Goal: Task Accomplishment & Management: Complete application form

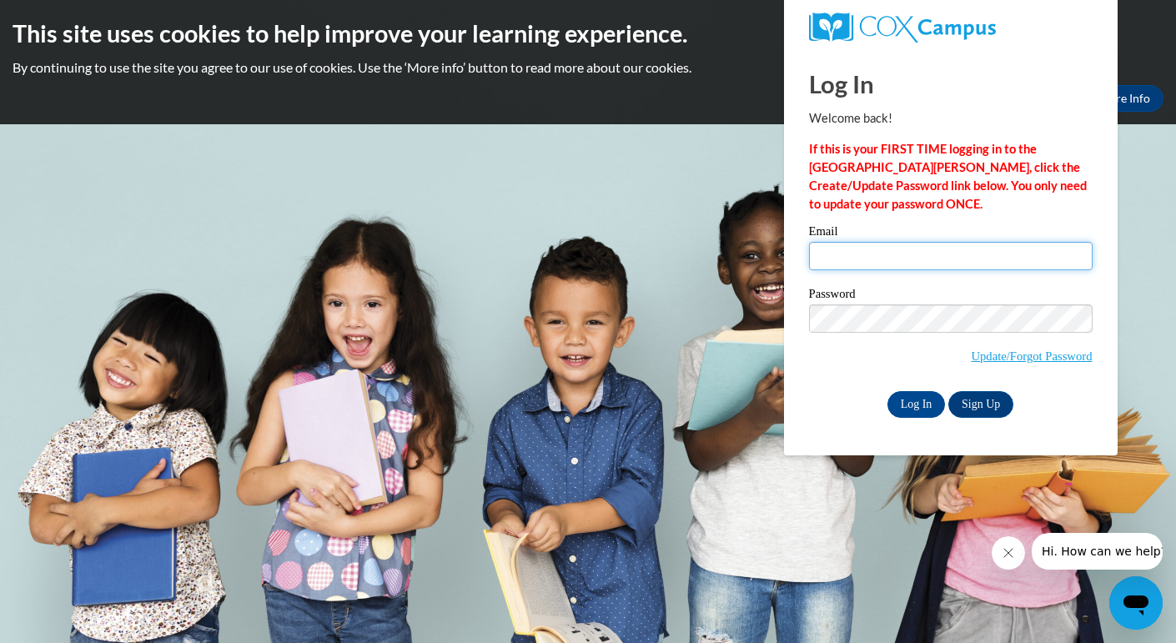
click at [866, 264] on input "Email" at bounding box center [951, 256] width 284 height 28
type input "pionren@rbsd.k12.wi.us"
click at [963, 252] on input "pionren@rbsd.k12.wi.us" at bounding box center [951, 256] width 284 height 28
click at [802, 395] on div "Please enter your email! Please enter your password! Email pionren@rbsd.k12.wi.…" at bounding box center [951, 321] width 309 height 192
click at [918, 414] on input "Log In" at bounding box center [916, 404] width 58 height 27
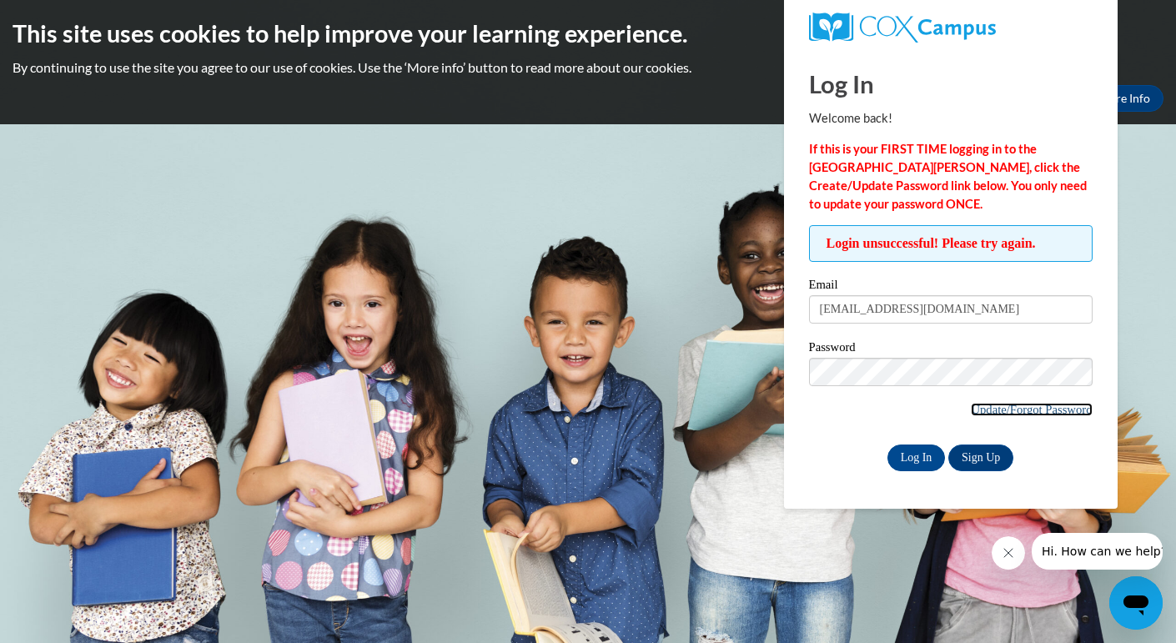
click at [1006, 405] on link "Update/Forgot Password" at bounding box center [1031, 409] width 121 height 13
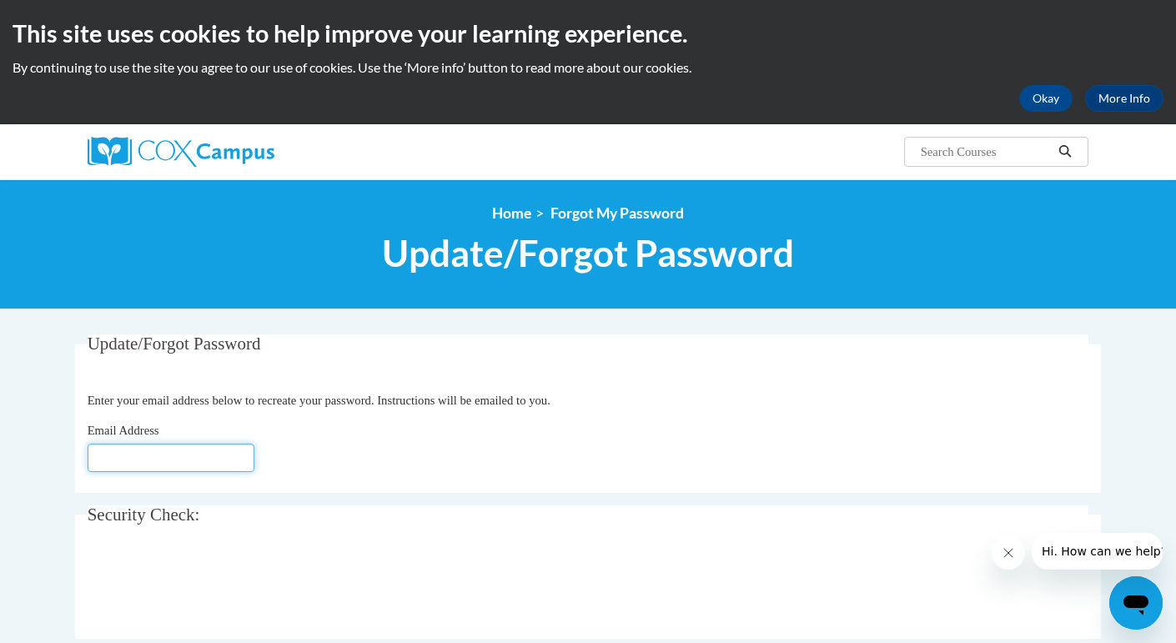
click at [123, 455] on input "Email Address" at bounding box center [171, 458] width 167 height 28
type input "[EMAIL_ADDRESS][DOMAIN_NAME]"
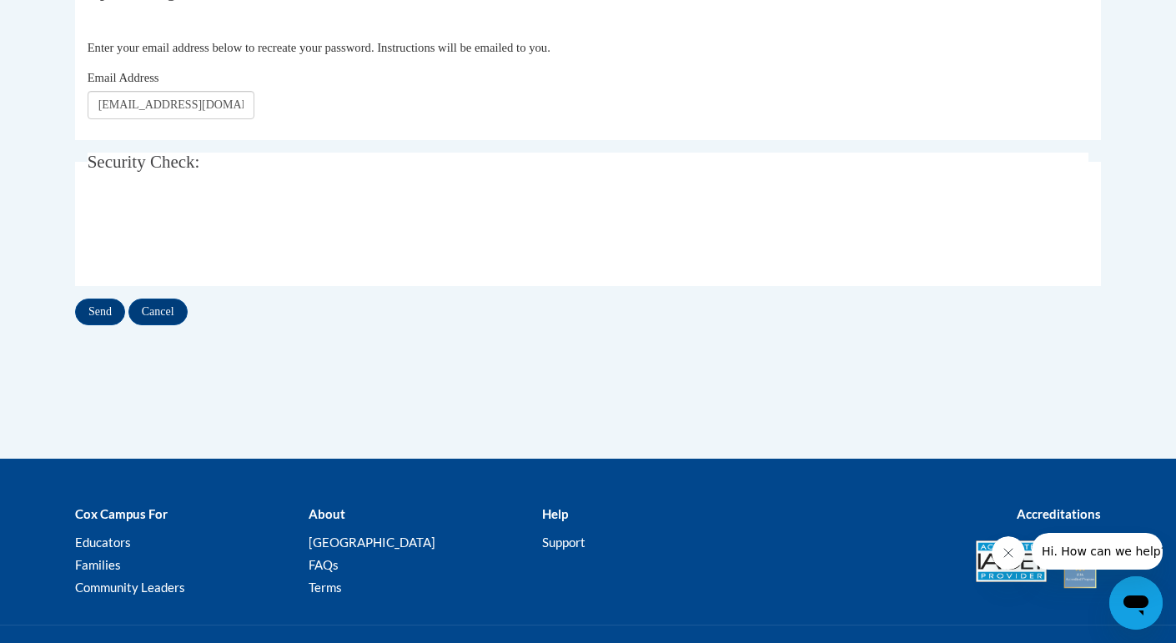
scroll to position [355, 0]
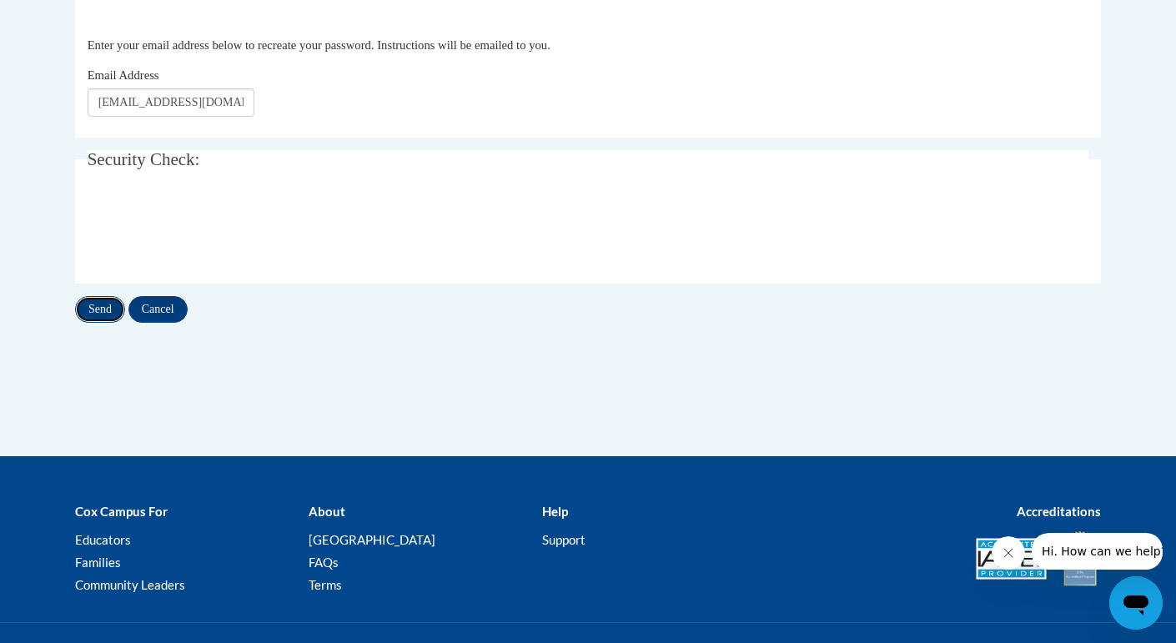
click at [93, 311] on input "Send" at bounding box center [100, 309] width 50 height 27
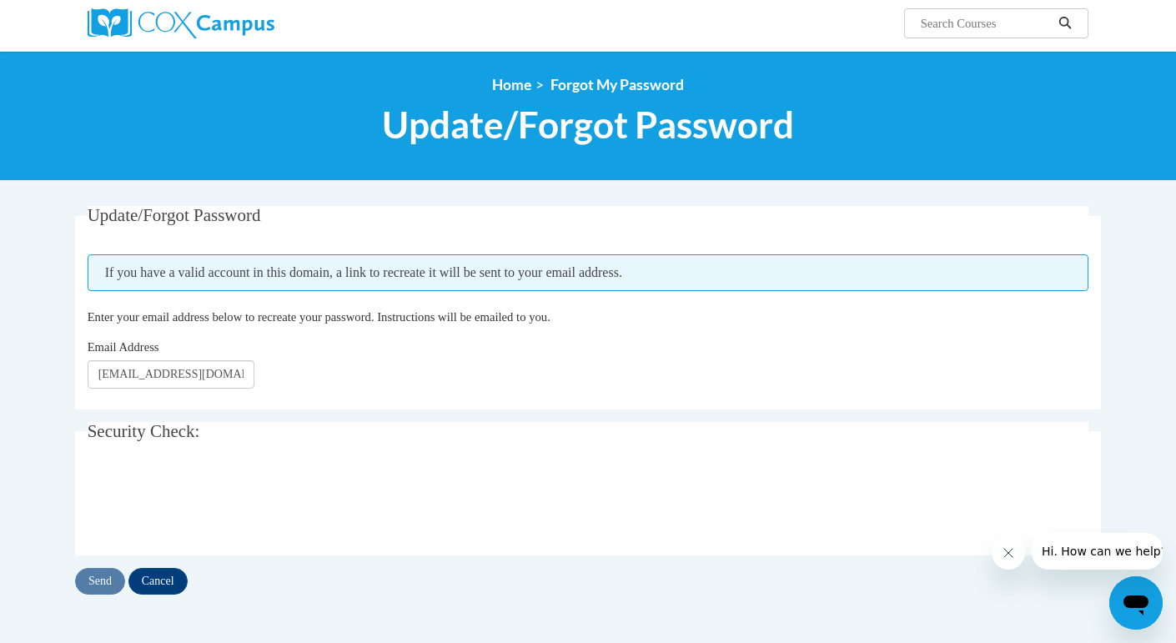
scroll to position [167, 0]
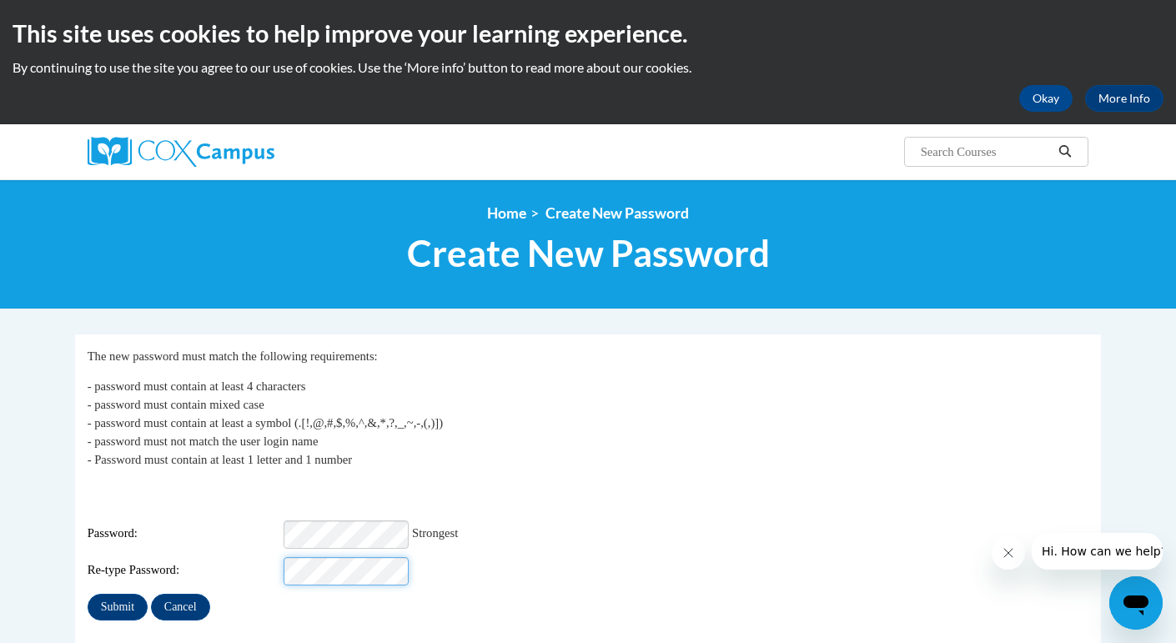
scroll to position [0, 1]
click at [118, 600] on input "Submit" at bounding box center [118, 607] width 60 height 27
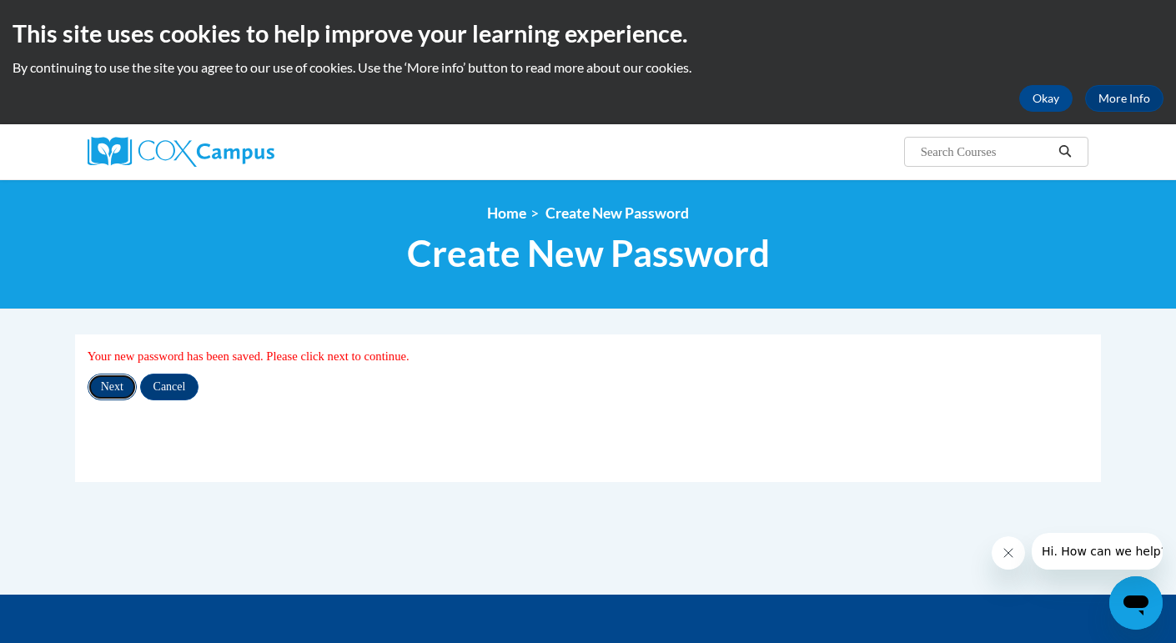
click at [118, 378] on input "Next" at bounding box center [112, 387] width 49 height 27
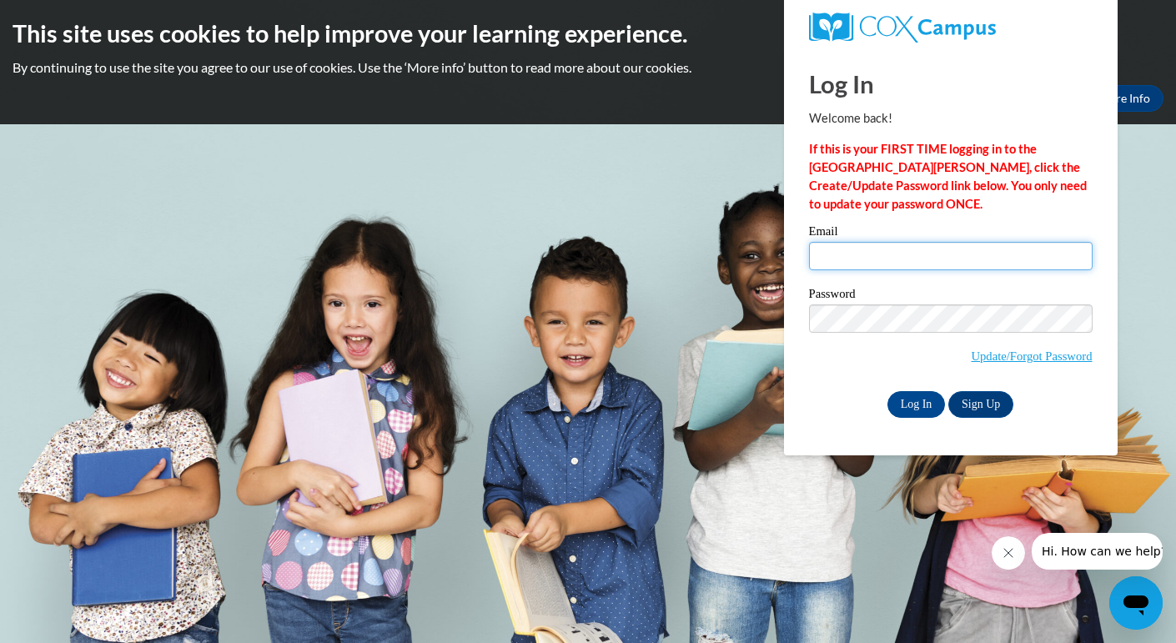
click at [848, 262] on input "Email" at bounding box center [951, 256] width 284 height 28
type input "pionren@rbsd.k12.wi.us"
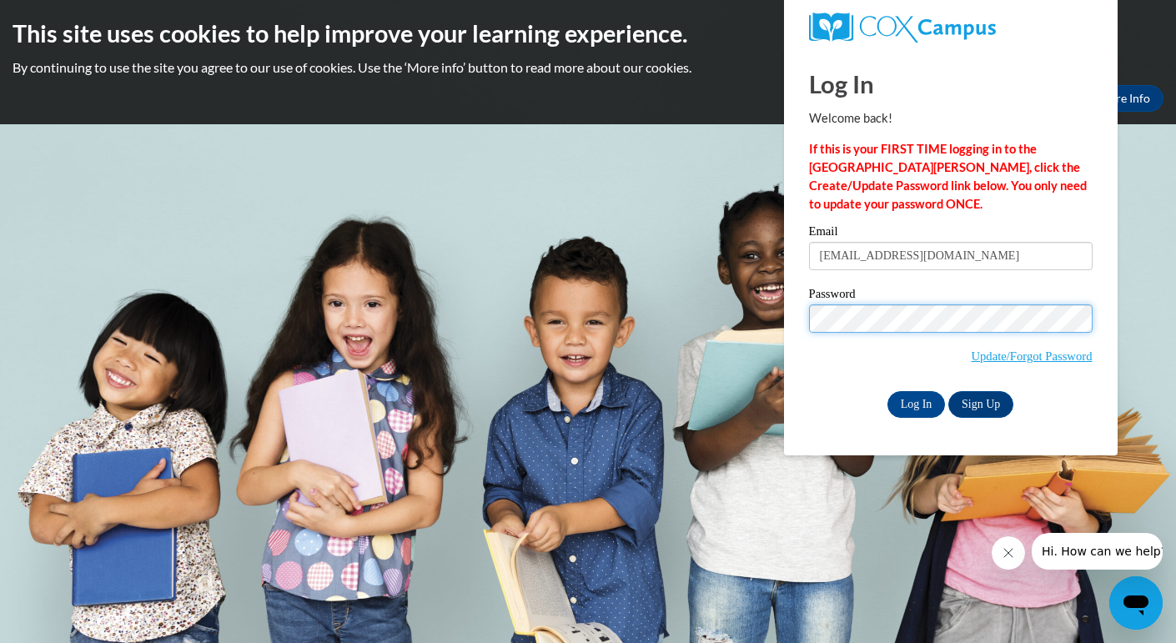
click at [887, 391] on input "Log In" at bounding box center [916, 404] width 58 height 27
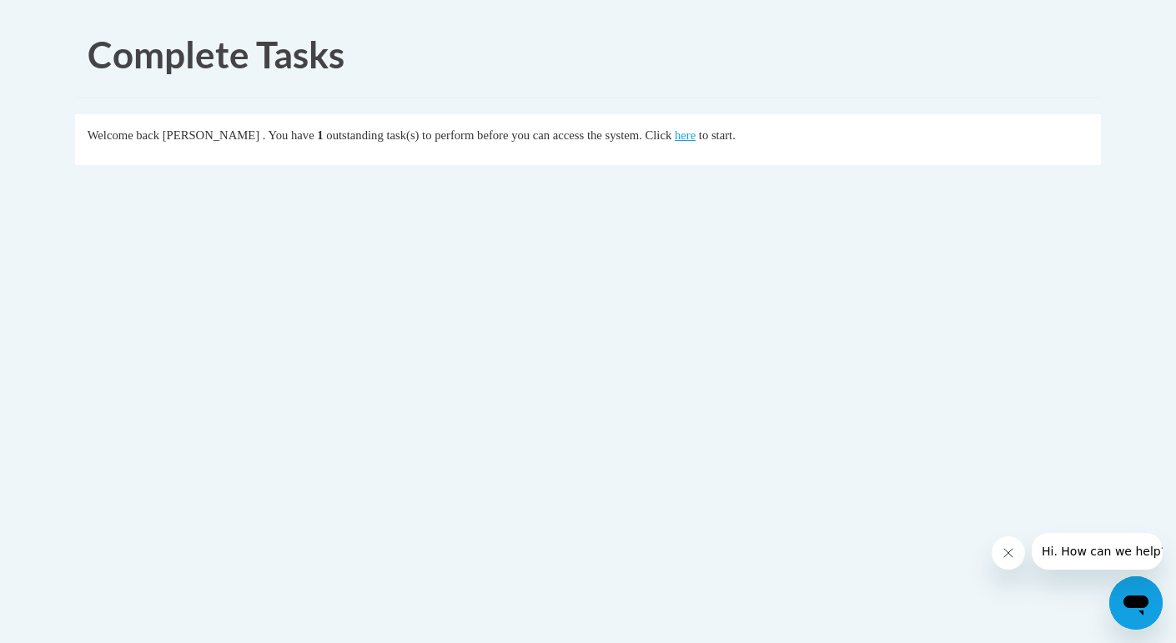
click at [708, 142] on div "Welcome back Renee Pionke . You have 1 outstanding task(s) to perform before yo…" at bounding box center [589, 135] width 1002 height 18
click at [696, 135] on link "here" at bounding box center [685, 134] width 21 height 13
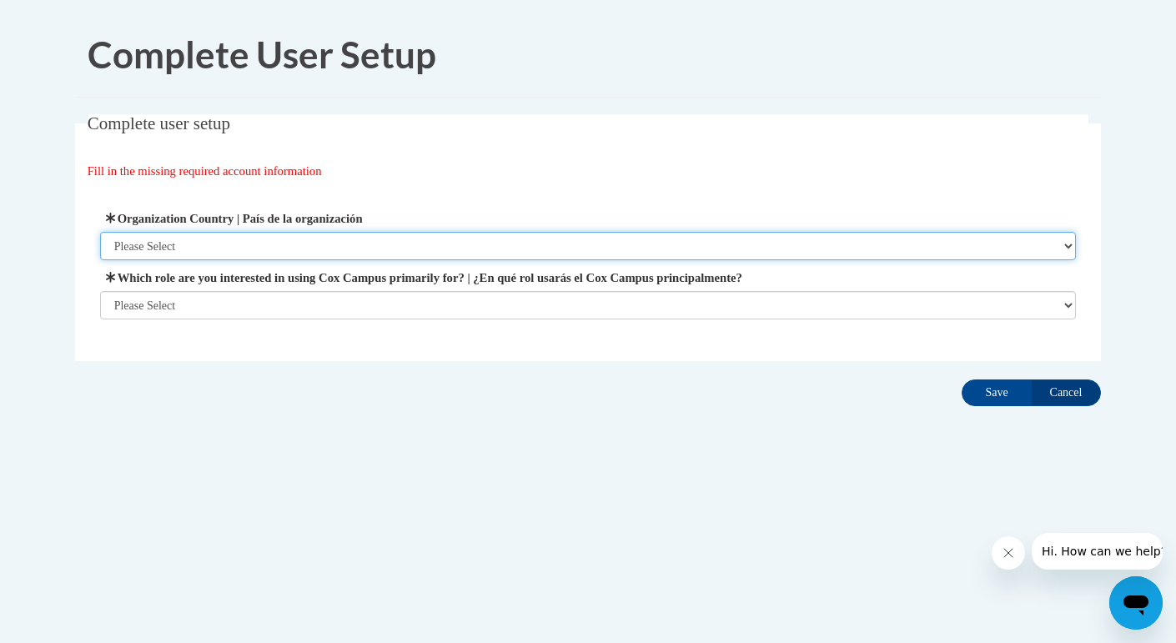
click at [205, 250] on select "Please Select [GEOGRAPHIC_DATA] | [GEOGRAPHIC_DATA] Outside of [GEOGRAPHIC_DATA…" at bounding box center [588, 246] width 977 height 28
select select "ad49bcad-a171-4b2e-b99c-48b446064914"
click at [100, 232] on select "Please Select [GEOGRAPHIC_DATA] | [GEOGRAPHIC_DATA] Outside of [GEOGRAPHIC_DATA…" at bounding box center [588, 246] width 977 height 28
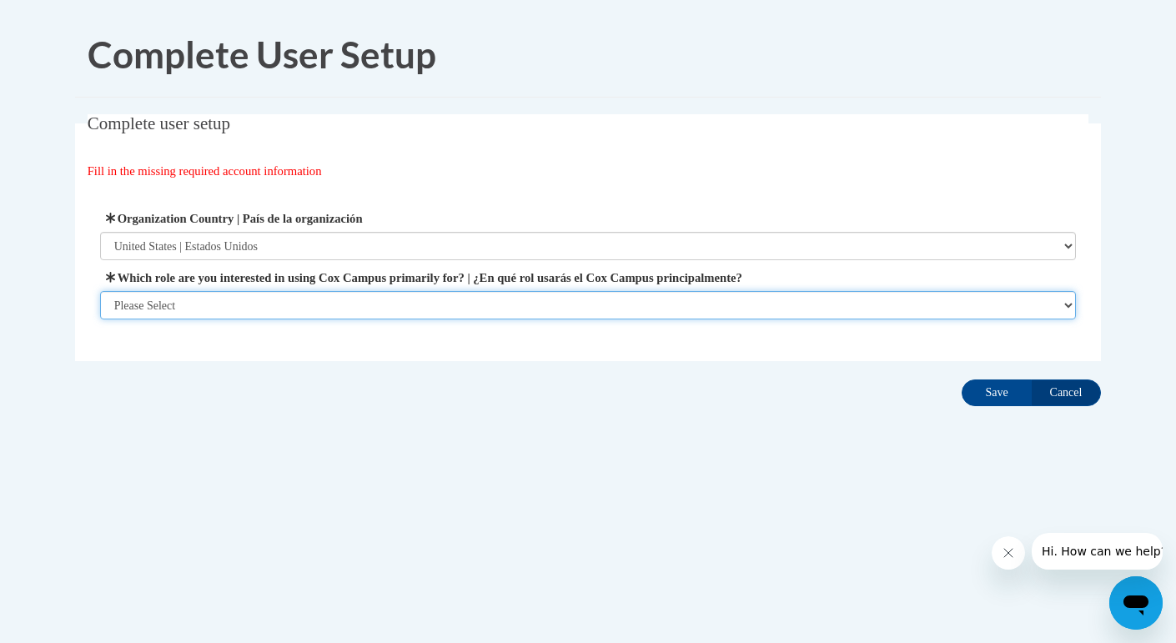
click at [163, 302] on select "Please Select College/University | Colegio/Universidad Community/Nonprofit Part…" at bounding box center [588, 305] width 977 height 28
click at [100, 319] on select "Please Select College/University | Colegio/Universidad Community/Nonprofit Part…" at bounding box center [588, 305] width 977 height 28
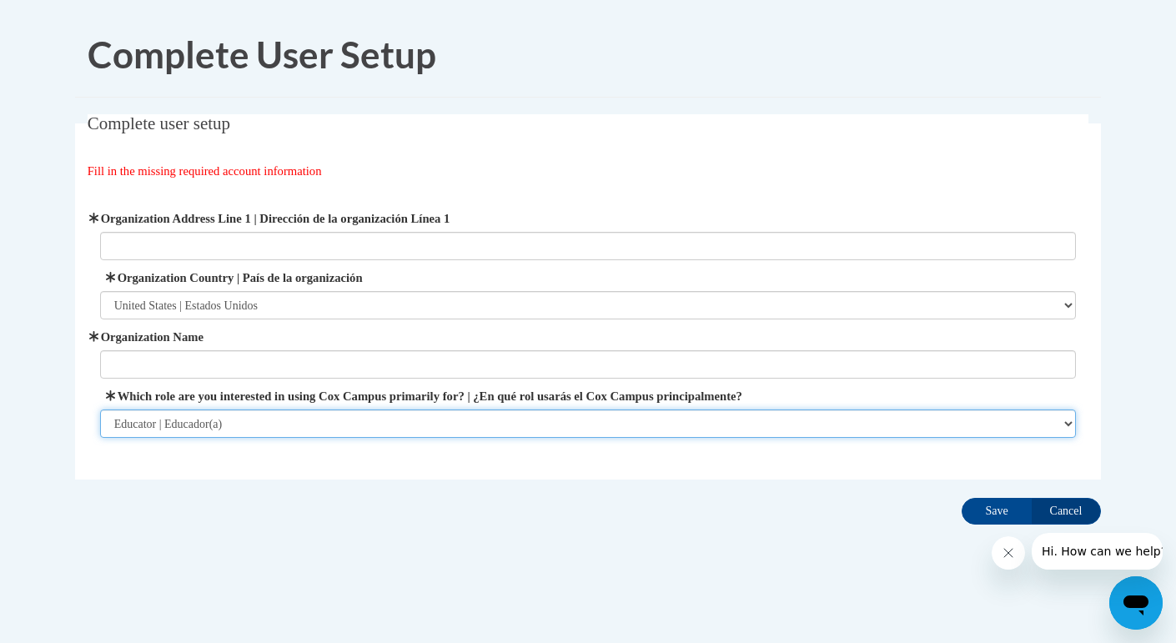
click at [189, 425] on select "Please Select College/University | Colegio/Universidad Community/Nonprofit Part…" at bounding box center [588, 424] width 977 height 28
select select "5a18ea06-2b54-4451-96f2-d152daf9eac5"
click at [100, 410] on select "Please Select College/University | Colegio/Universidad Community/Nonprofit Part…" at bounding box center [588, 424] width 977 height 28
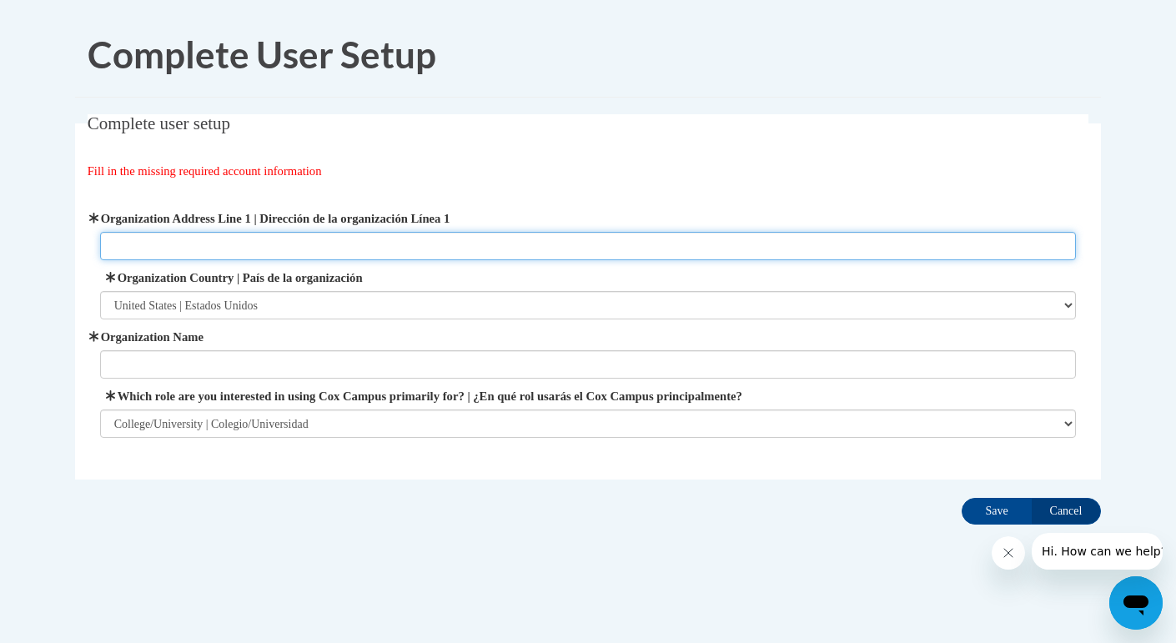
click at [208, 247] on input "Organization Address Line 1 | Dirección de la organización Línea 1" at bounding box center [588, 246] width 977 height 28
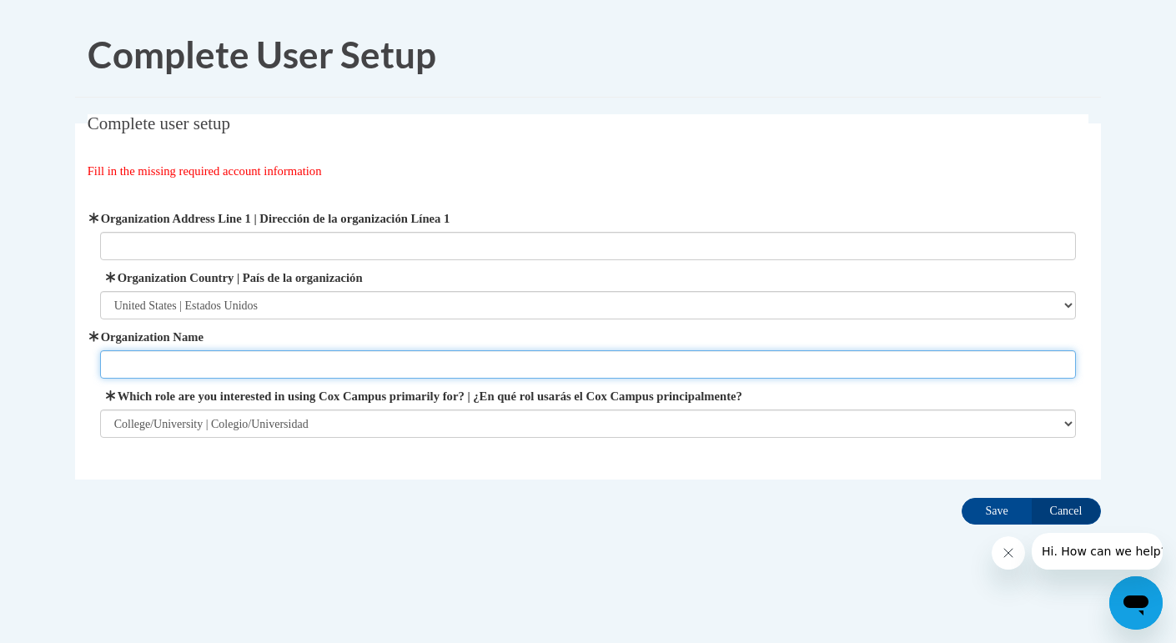
click at [137, 352] on input "Organization Name" at bounding box center [588, 364] width 977 height 28
type input "Laconia Elementary"
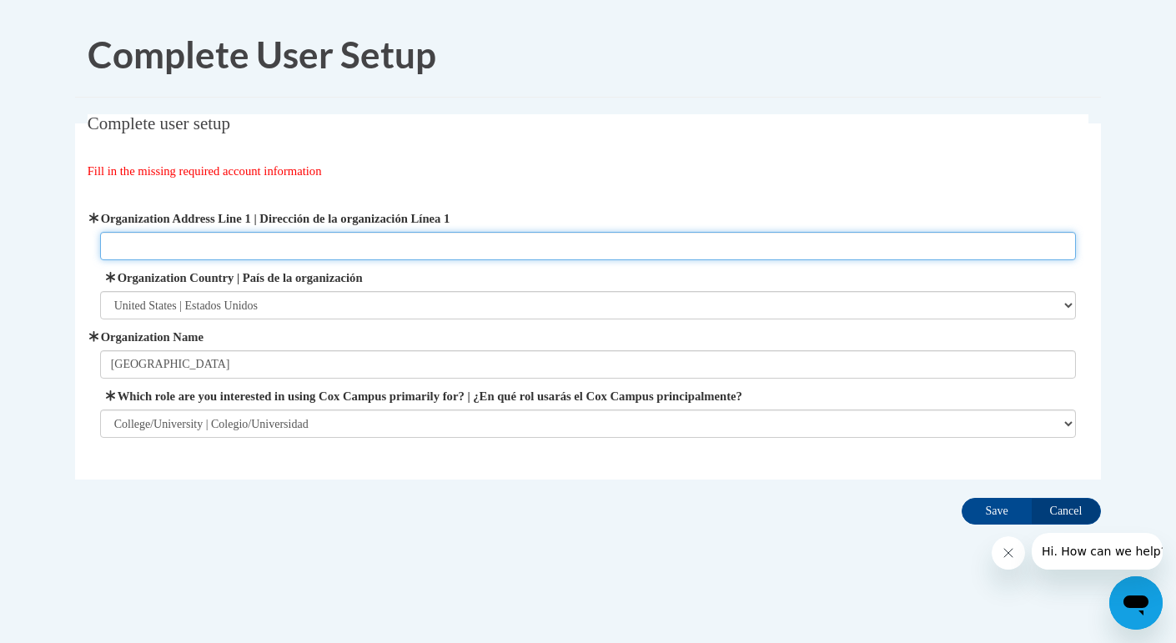
click at [153, 242] on input "Organization Address Line 1 | Dirección de la organización Línea 1" at bounding box center [588, 246] width 977 height 28
type input "200 South Main Street"
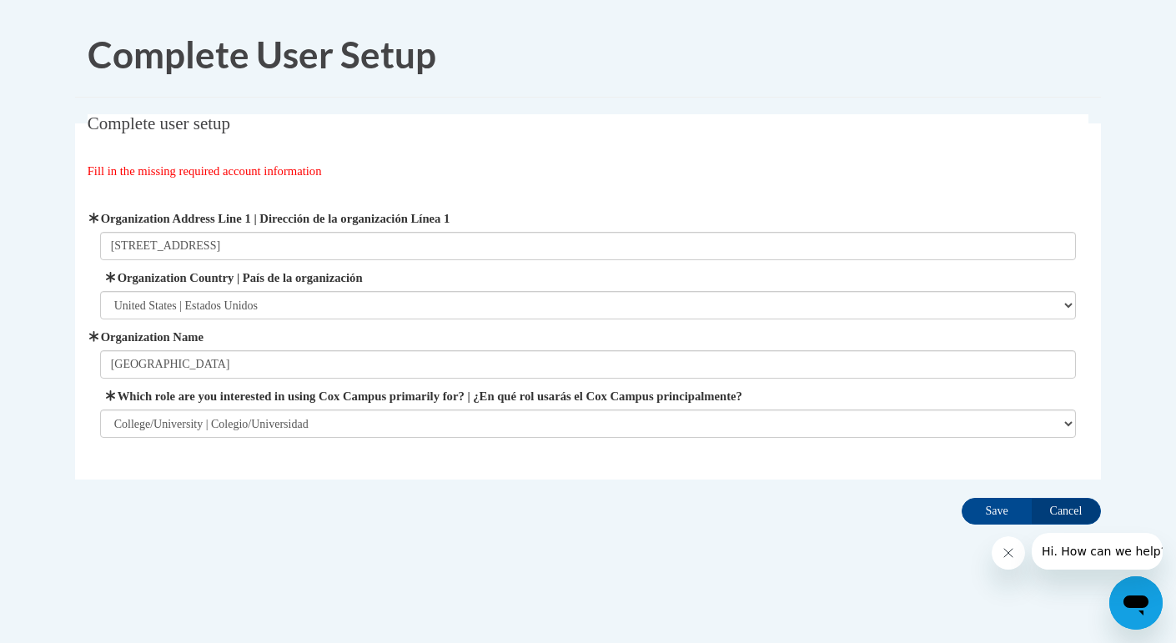
click at [576, 437] on div "Organization Address Line 1 | Dirección de la organización Línea 1 200 South Ma…" at bounding box center [589, 324] width 1002 height 270
click at [1003, 502] on input "Save" at bounding box center [997, 511] width 70 height 27
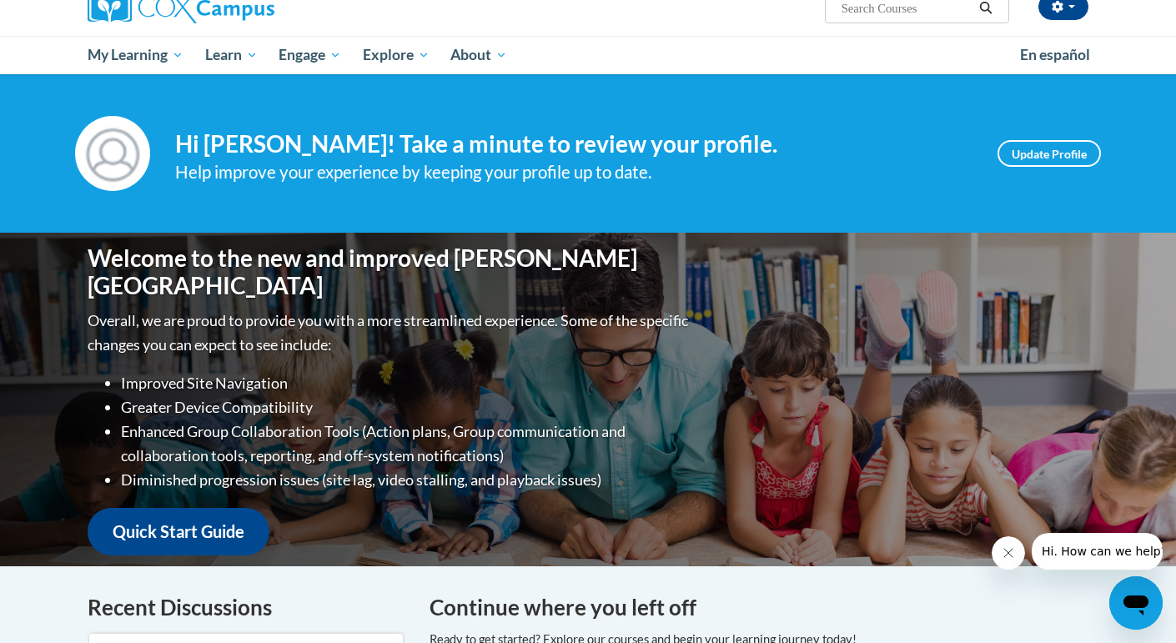
scroll to position [234, 0]
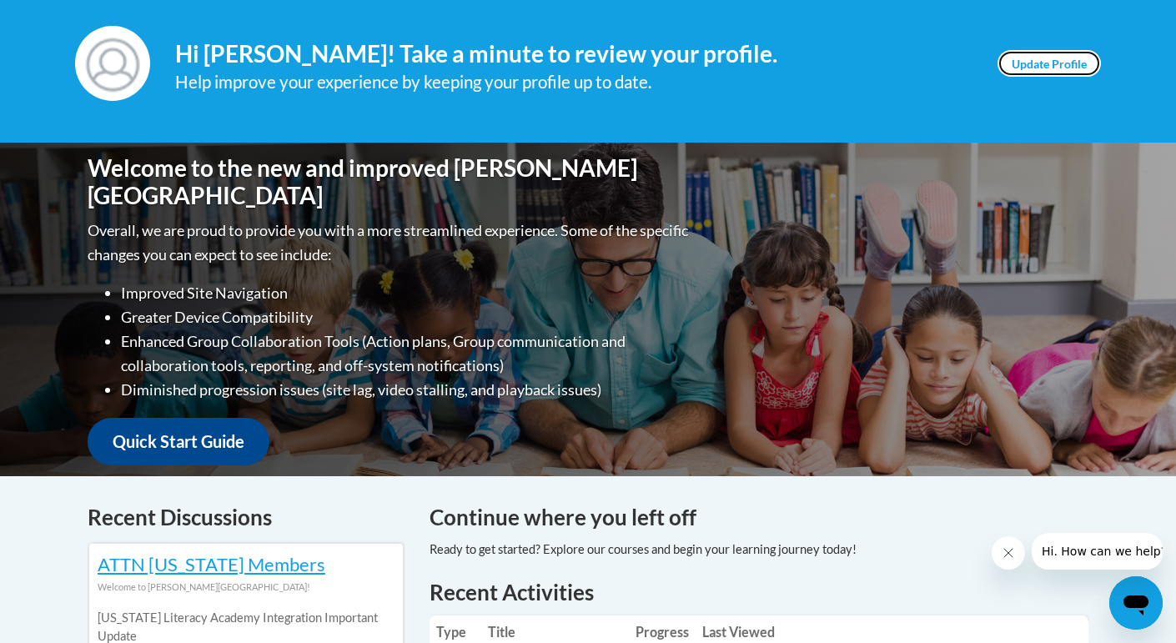
click at [1043, 61] on link "Update Profile" at bounding box center [1049, 63] width 103 height 27
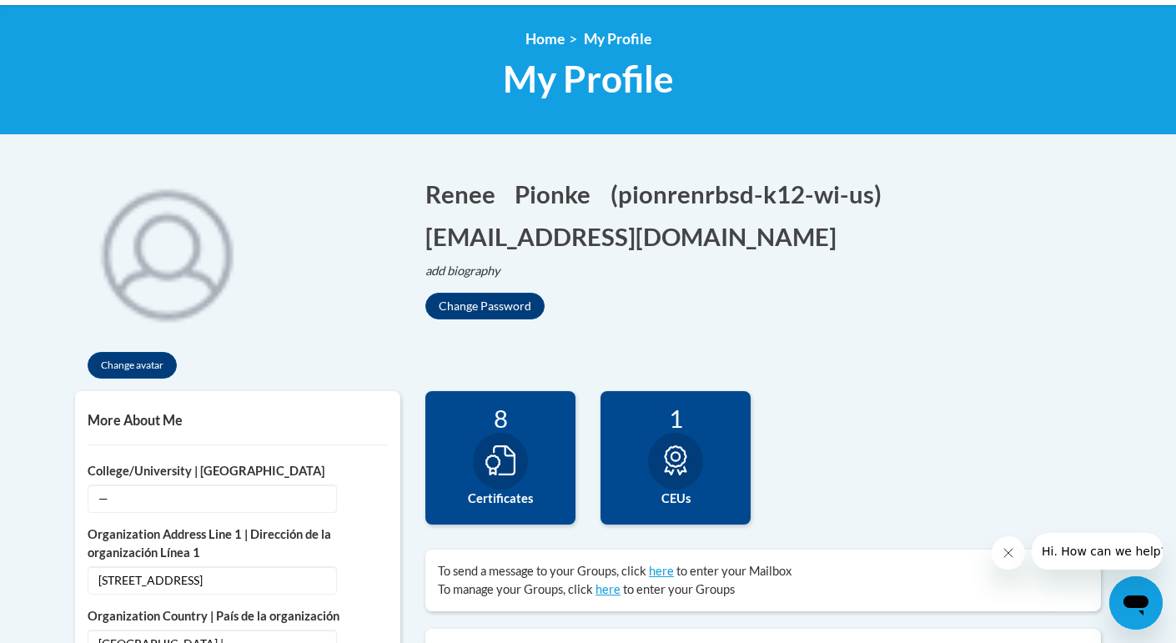
scroll to position [167, 0]
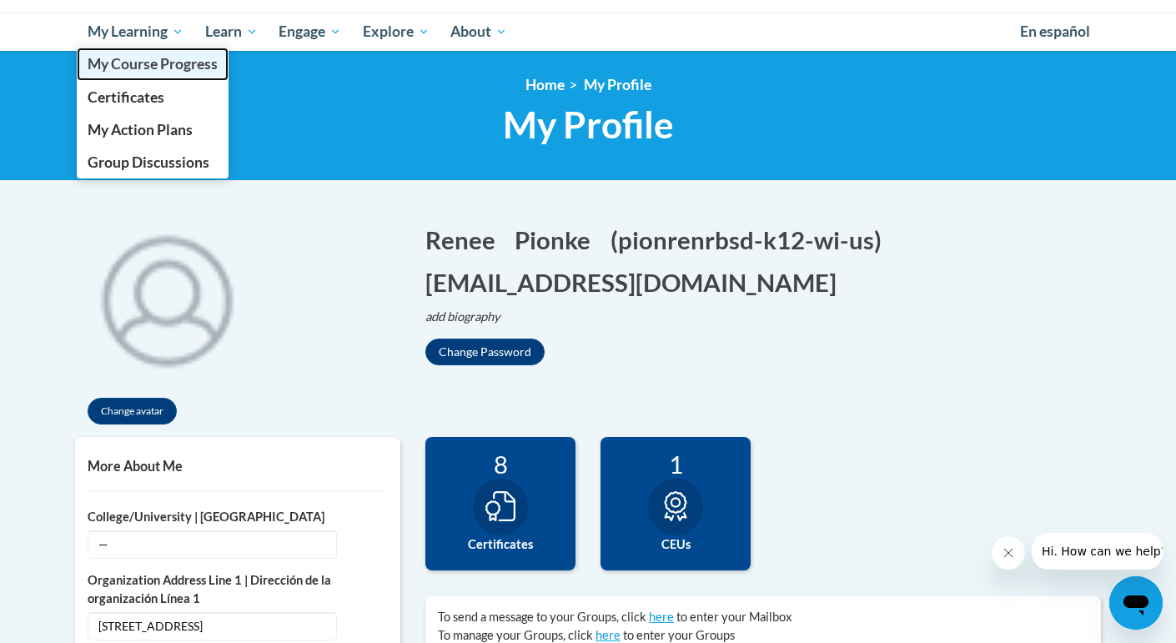
click at [123, 63] on span "My Course Progress" at bounding box center [153, 64] width 130 height 18
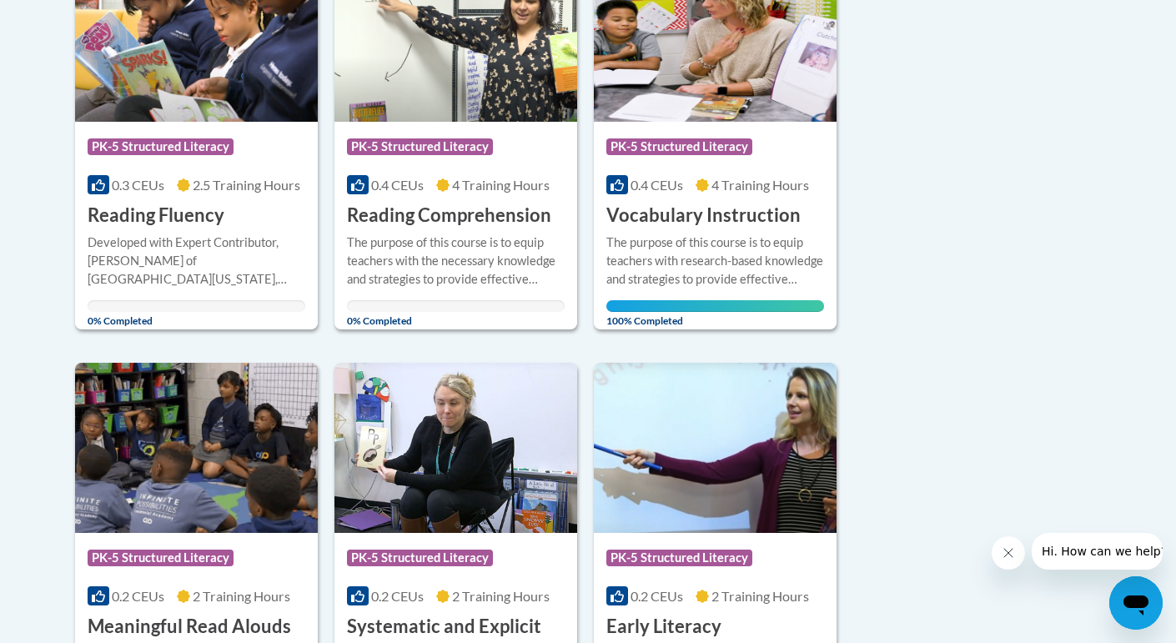
scroll to position [901, 0]
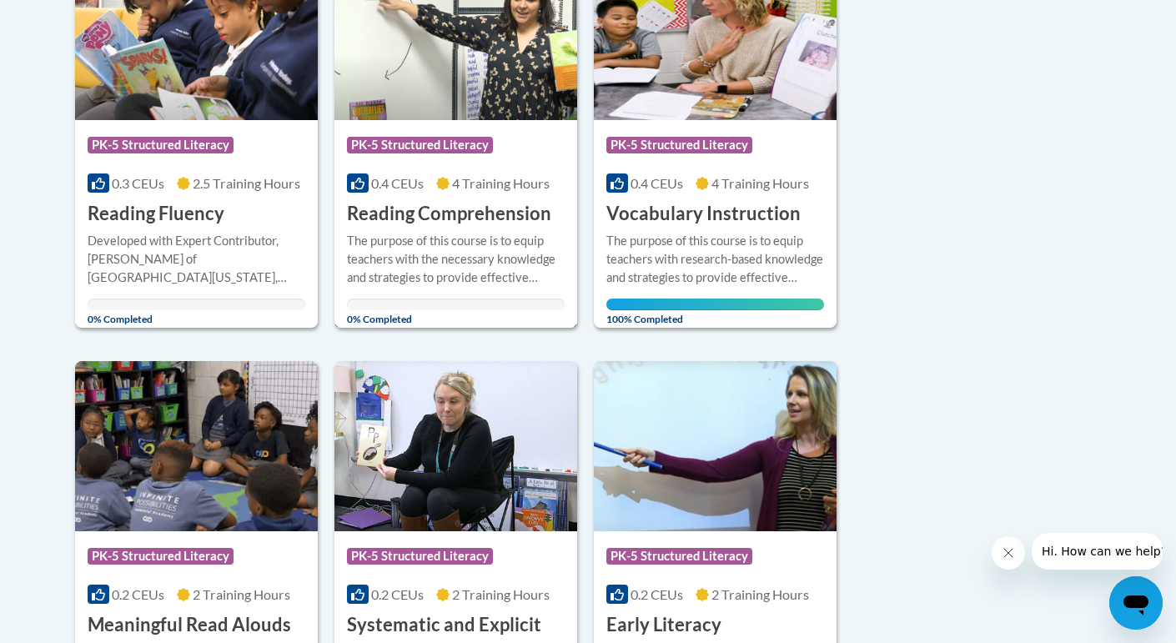
click at [481, 209] on h3 "Reading Comprehension" at bounding box center [449, 214] width 204 height 26
click at [450, 218] on h3 "Reading Comprehension" at bounding box center [449, 214] width 204 height 26
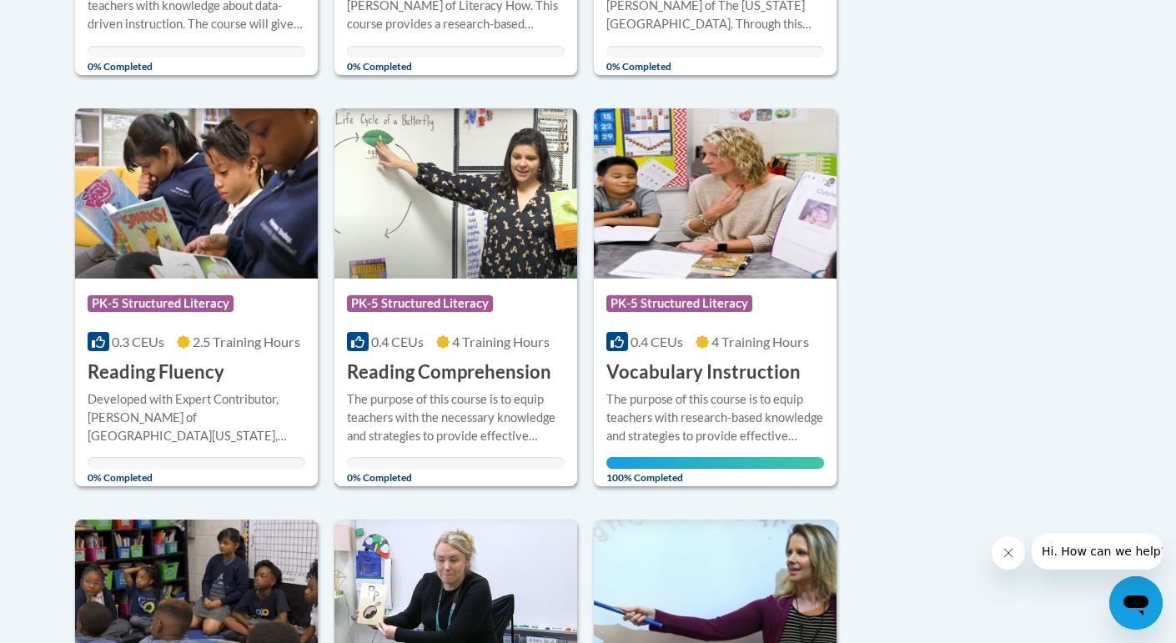
scroll to position [701, 0]
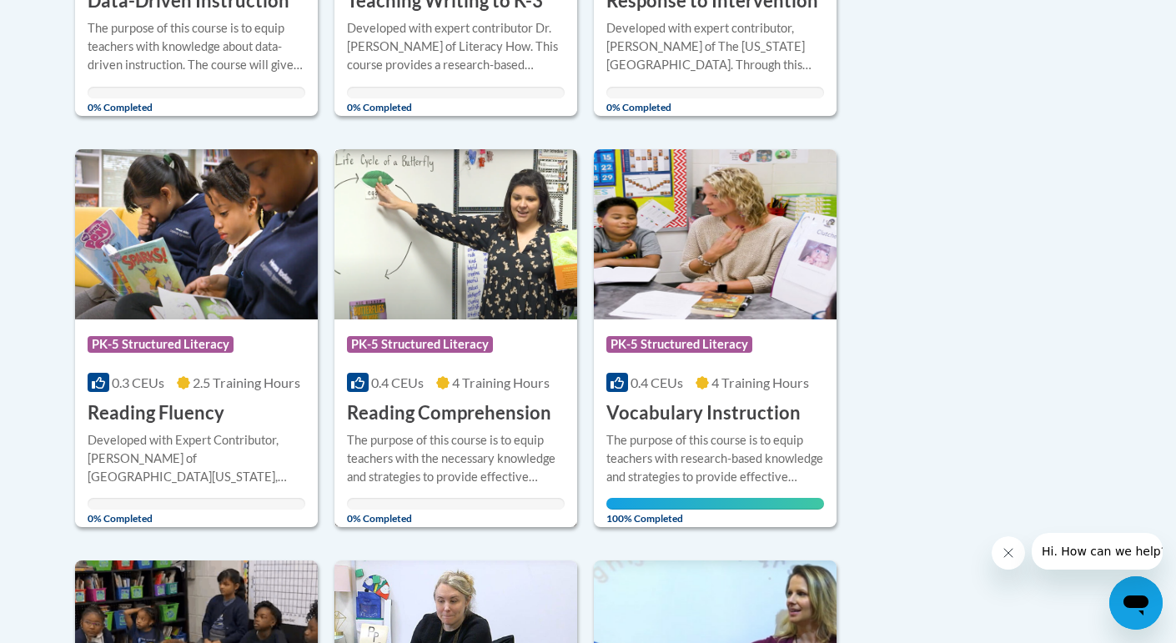
click at [540, 317] on img at bounding box center [455, 234] width 243 height 170
click at [532, 319] on div "Course Category: PK-5 Structured Literacy 0.4 CEUs 4 Training Hours COURSE Read…" at bounding box center [455, 372] width 243 height 107
click at [405, 259] on img at bounding box center [455, 234] width 243 height 170
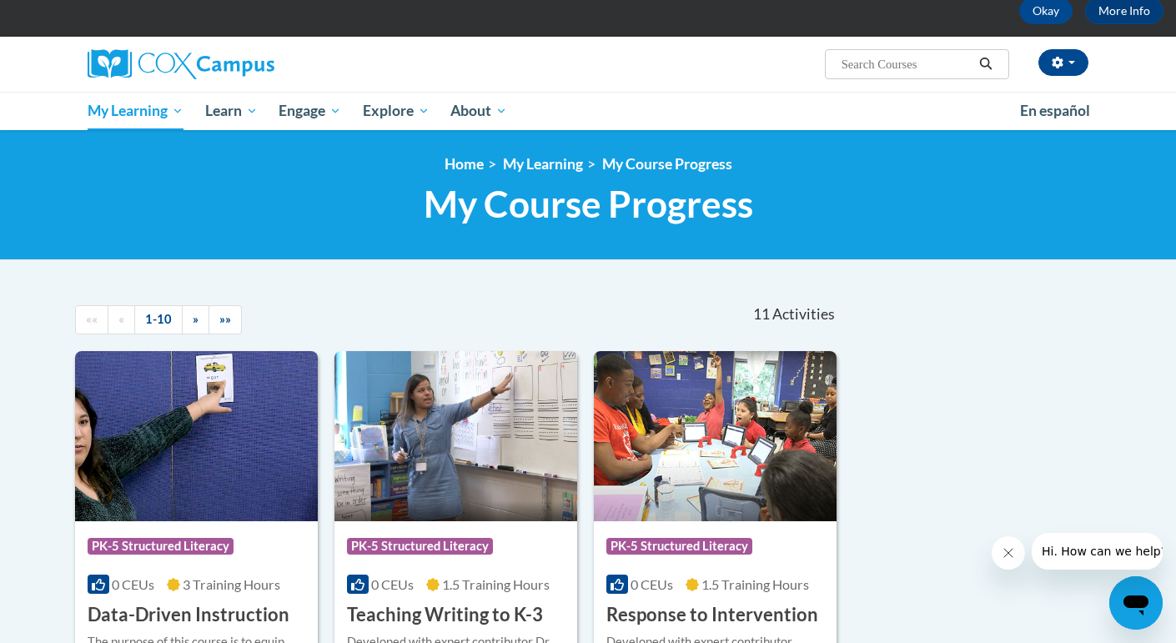
scroll to position [134, 0]
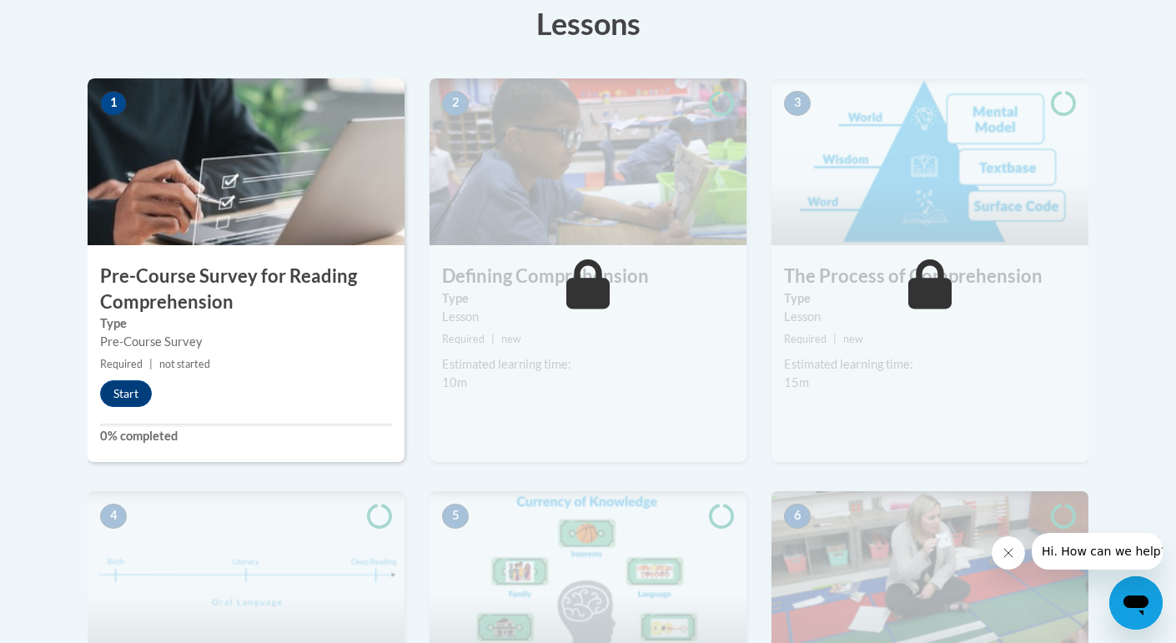
scroll to position [483, 0]
click at [123, 390] on button "Start" at bounding box center [126, 393] width 52 height 27
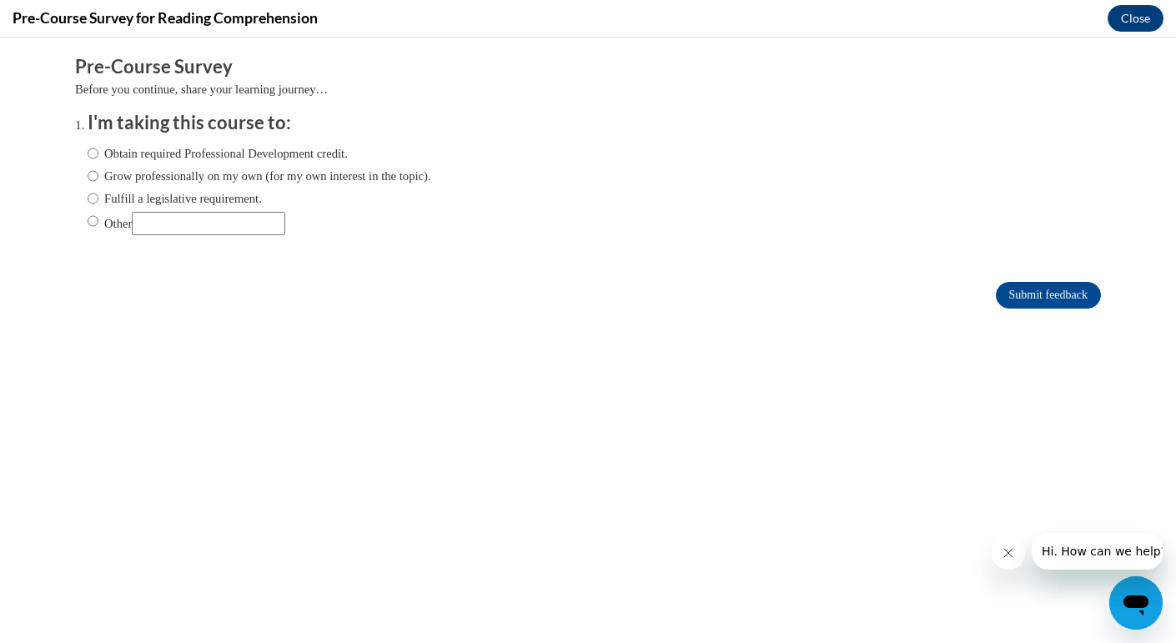
scroll to position [0, 0]
click at [171, 157] on label "Obtain required Professional Development credit." at bounding box center [218, 153] width 260 height 18
click at [98, 157] on input "Obtain required Professional Development credit." at bounding box center [93, 153] width 11 height 18
radio input "true"
click at [1067, 299] on input "Submit feedback" at bounding box center [1048, 295] width 105 height 27
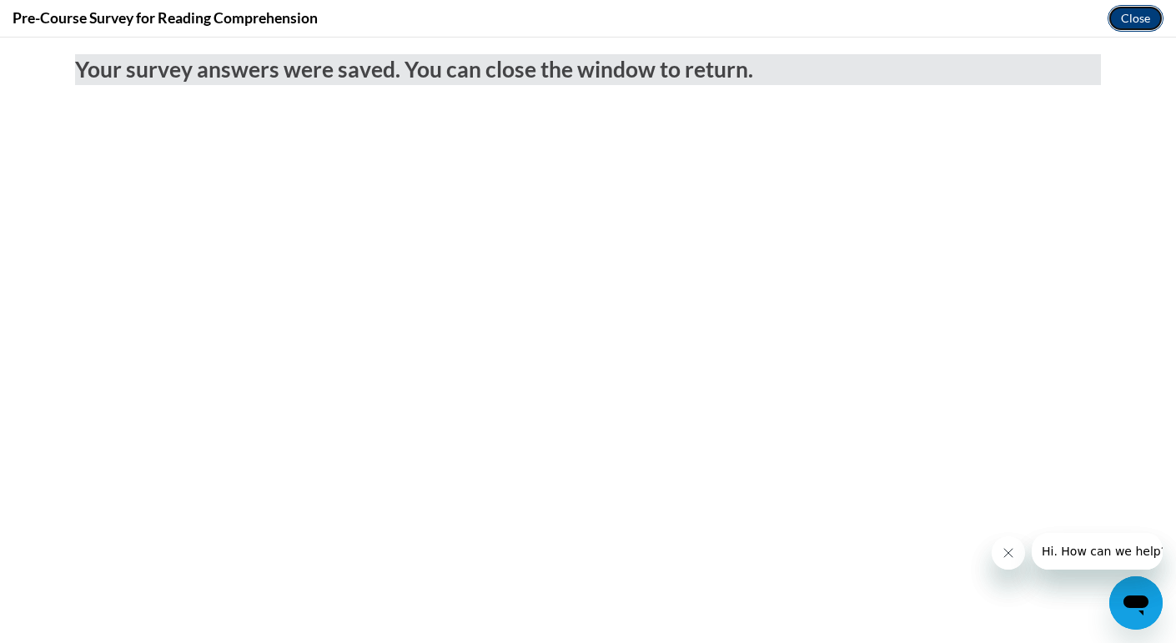
click at [1146, 23] on button "Close" at bounding box center [1136, 18] width 56 height 27
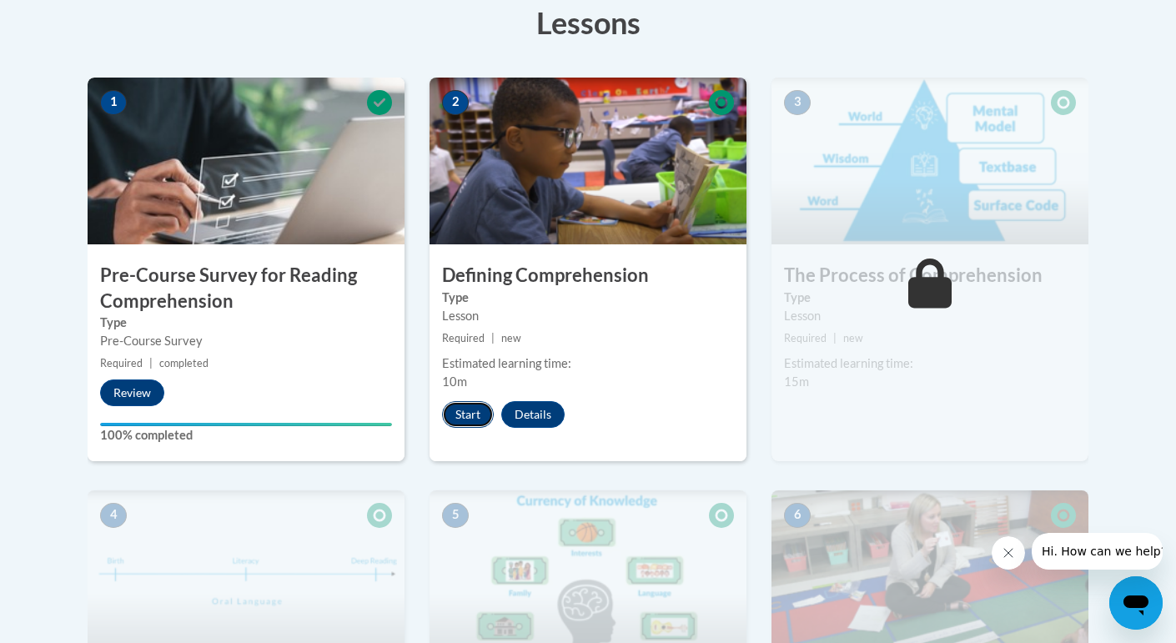
click at [467, 415] on button "Start" at bounding box center [468, 414] width 52 height 27
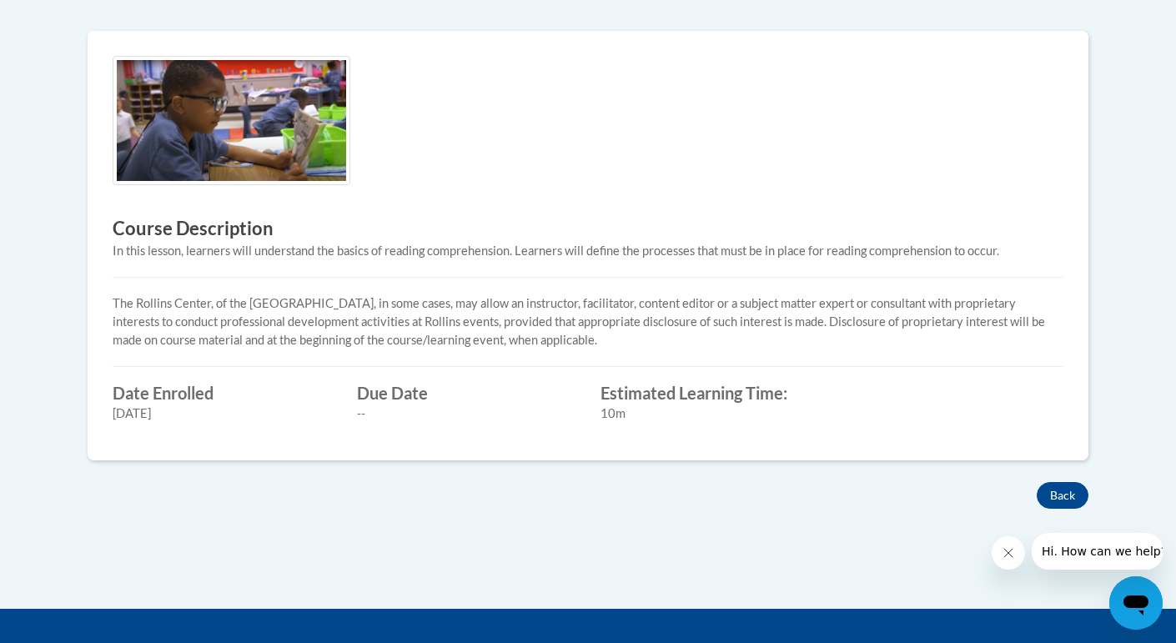
scroll to position [500, 0]
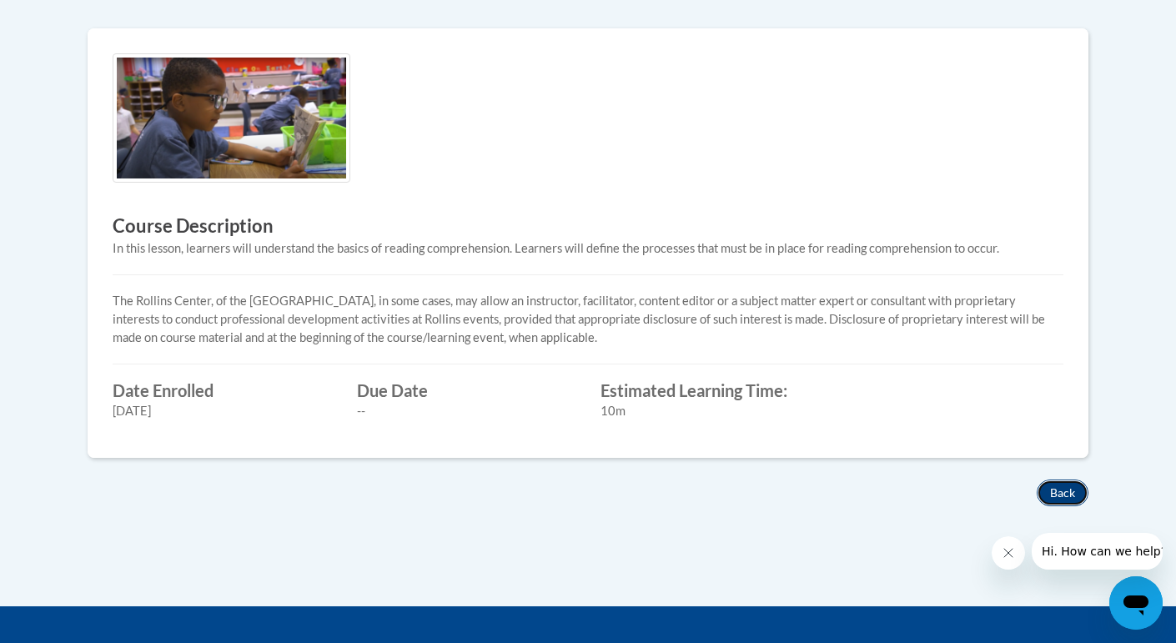
click at [1068, 494] on button "Back" at bounding box center [1063, 493] width 52 height 27
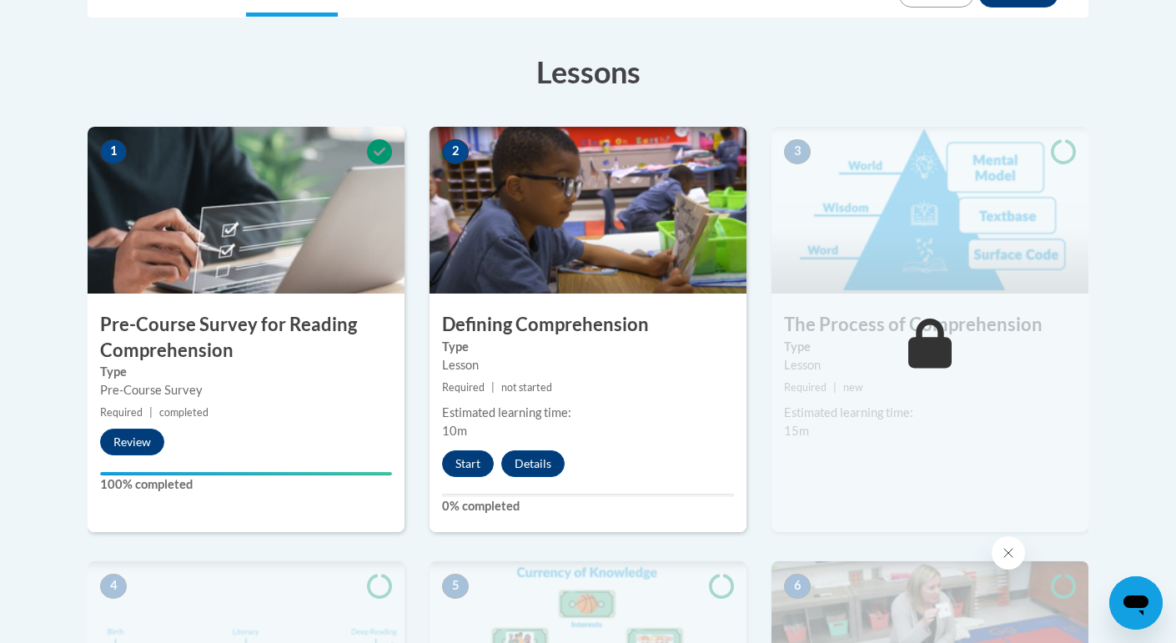
scroll to position [441, 0]
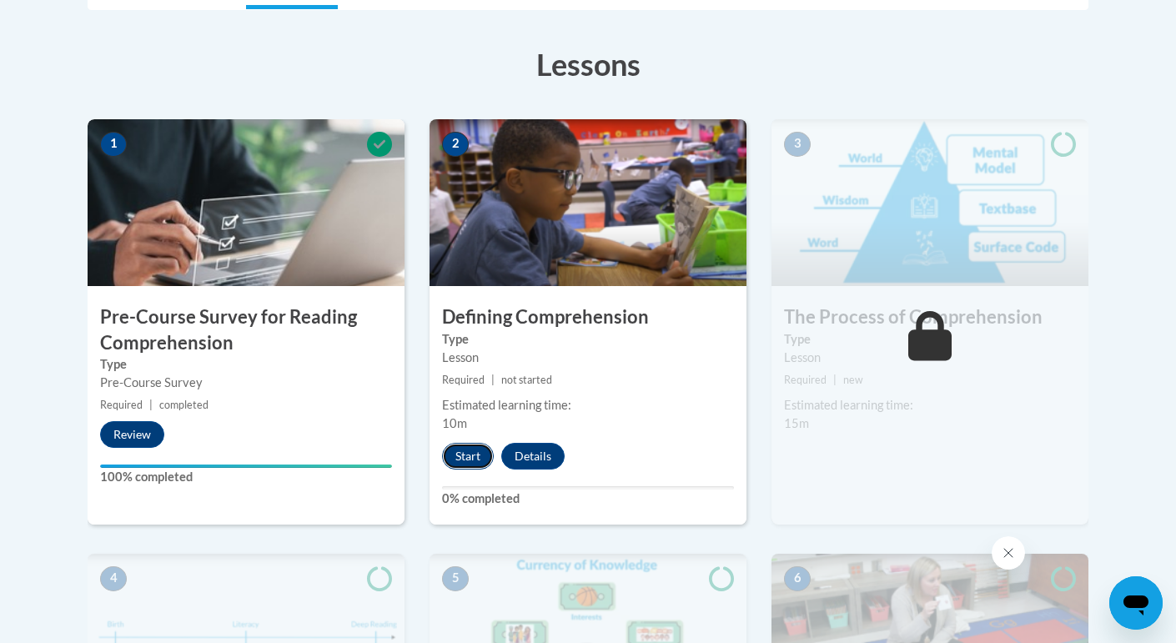
click at [469, 453] on button "Start" at bounding box center [468, 456] width 52 height 27
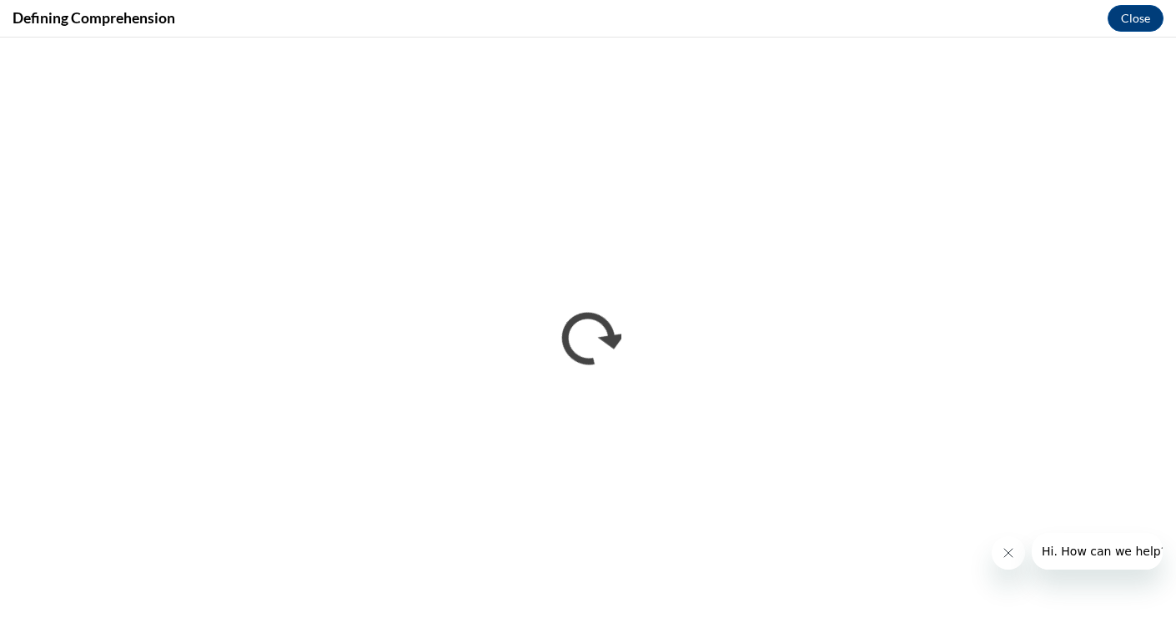
scroll to position [0, 0]
